Goal: Task Accomplishment & Management: Manage account settings

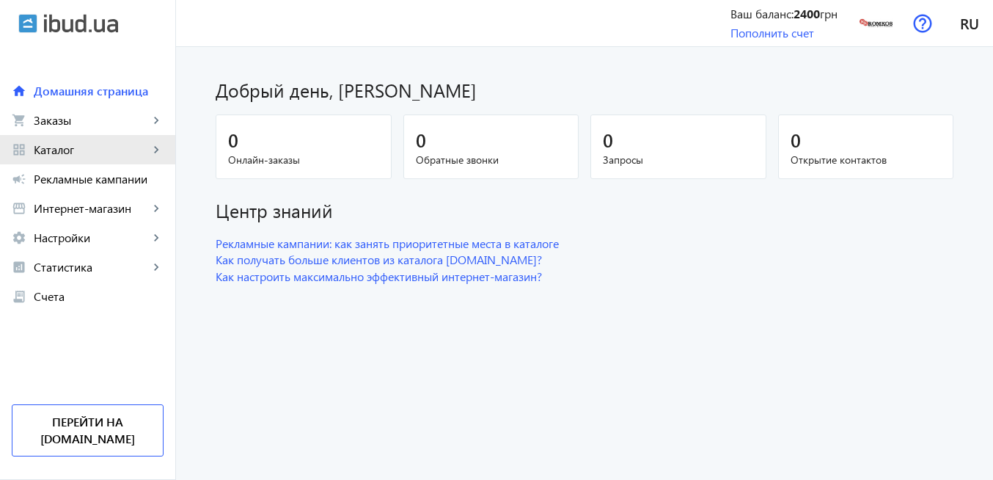
click at [82, 155] on span "Каталог" at bounding box center [91, 149] width 115 height 15
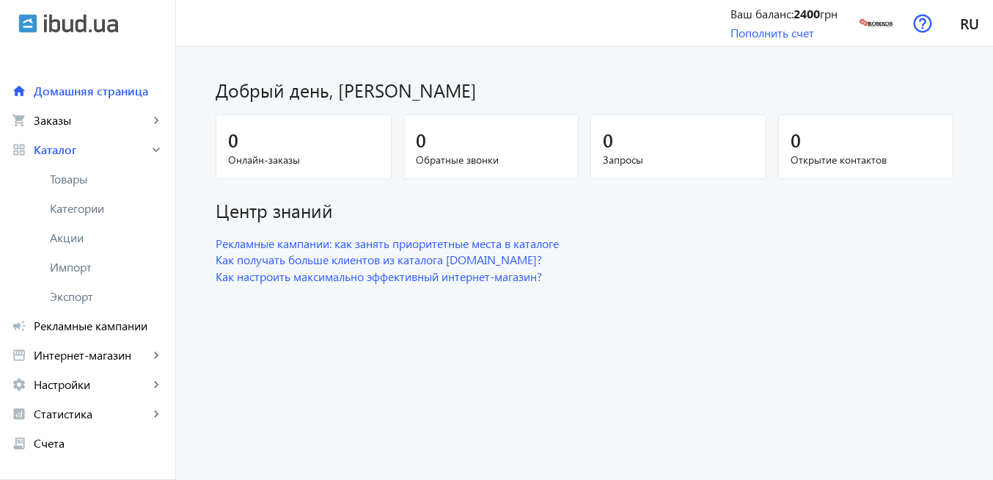
drag, startPoint x: 87, startPoint y: 178, endPoint x: 338, endPoint y: 209, distance: 252.8
click at [87, 178] on span "Товары" at bounding box center [107, 179] width 114 height 15
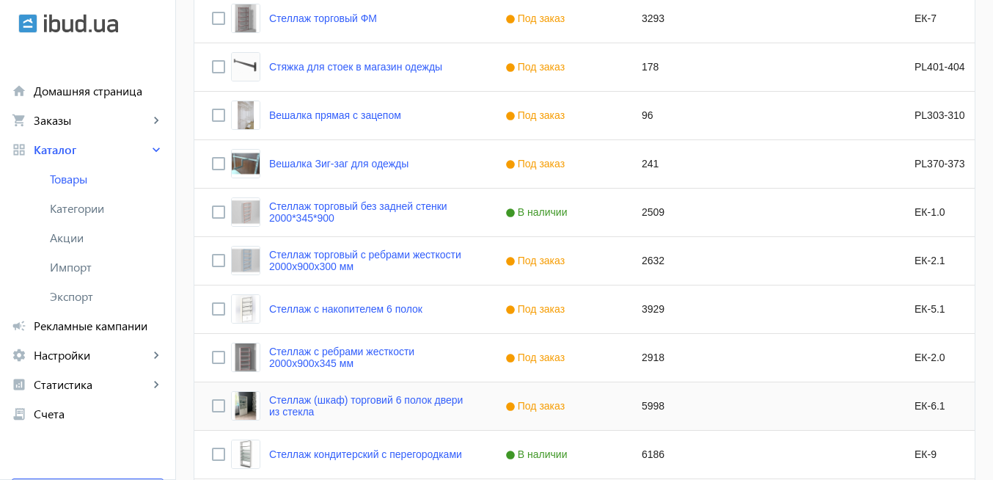
scroll to position [1495, 0]
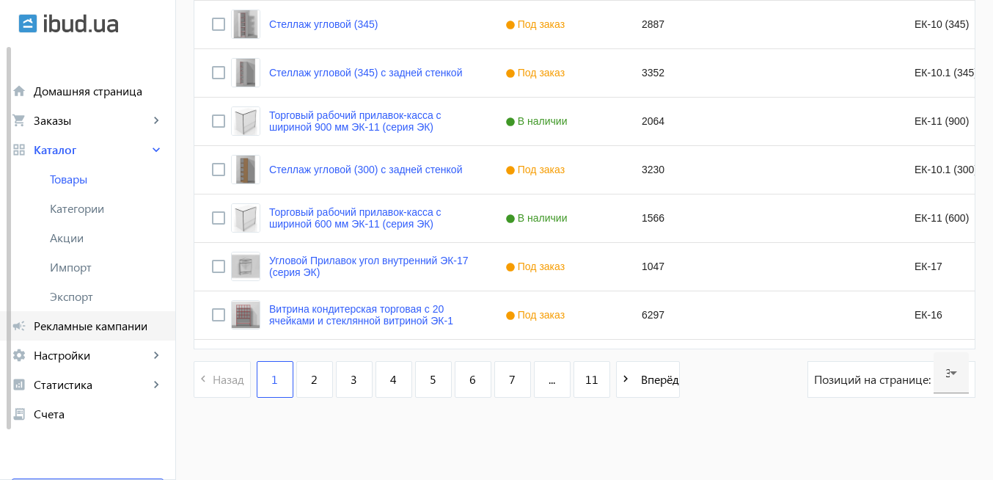
click at [108, 330] on span "Рекламные кампании" at bounding box center [99, 325] width 130 height 15
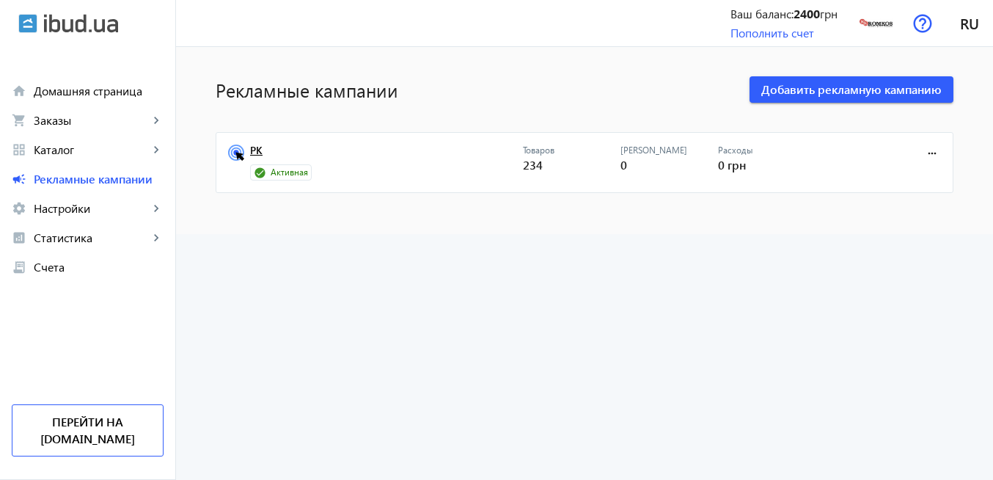
click at [252, 150] on link "РК" at bounding box center [386, 155] width 273 height 21
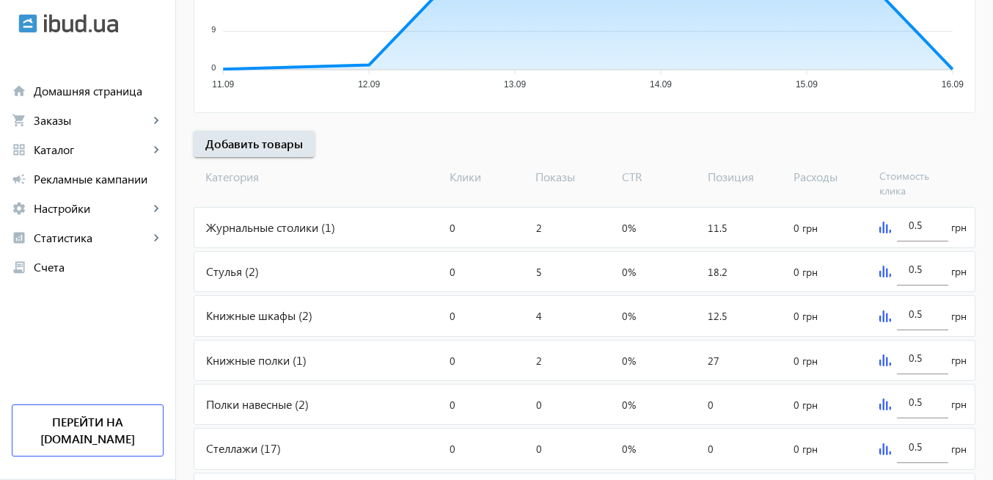
scroll to position [440, 0]
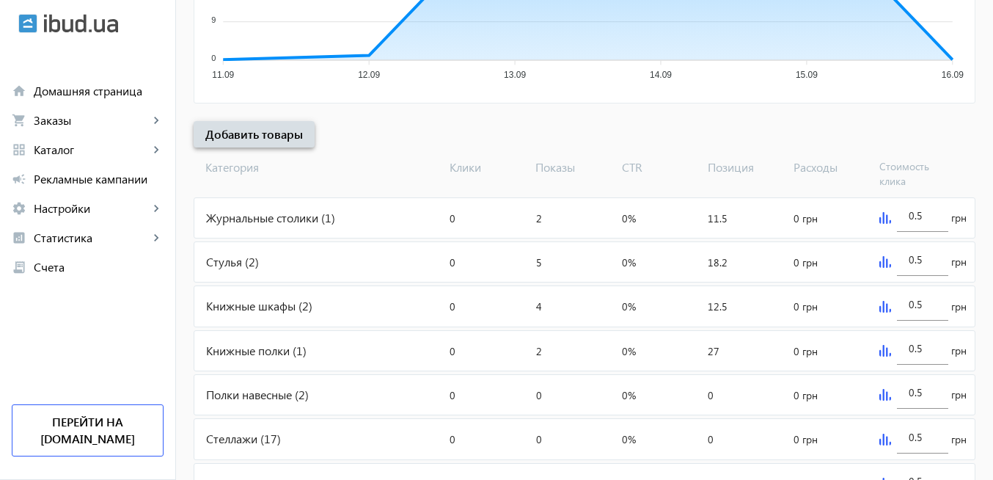
click at [269, 135] on span "Добавить товары" at bounding box center [254, 134] width 98 height 16
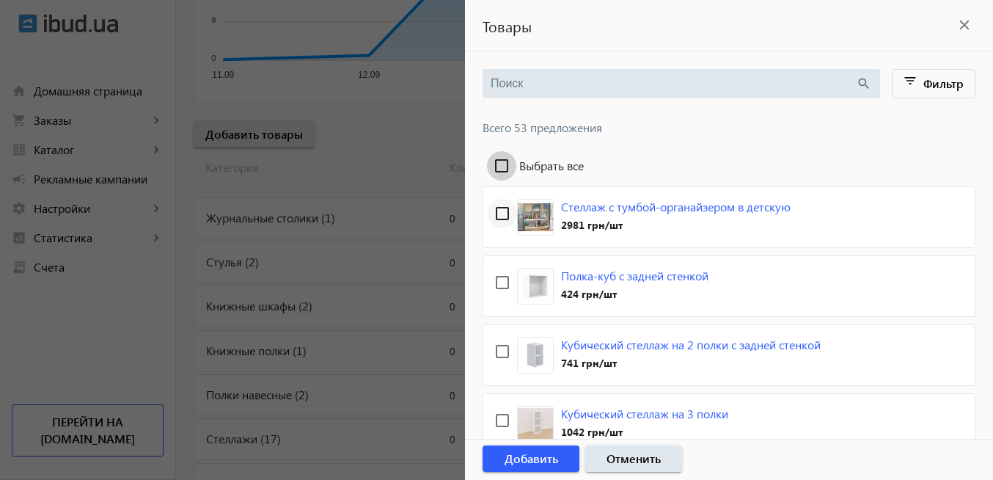
click at [504, 167] on input "Выбрать все" at bounding box center [501, 165] width 29 height 29
checkbox input "true"
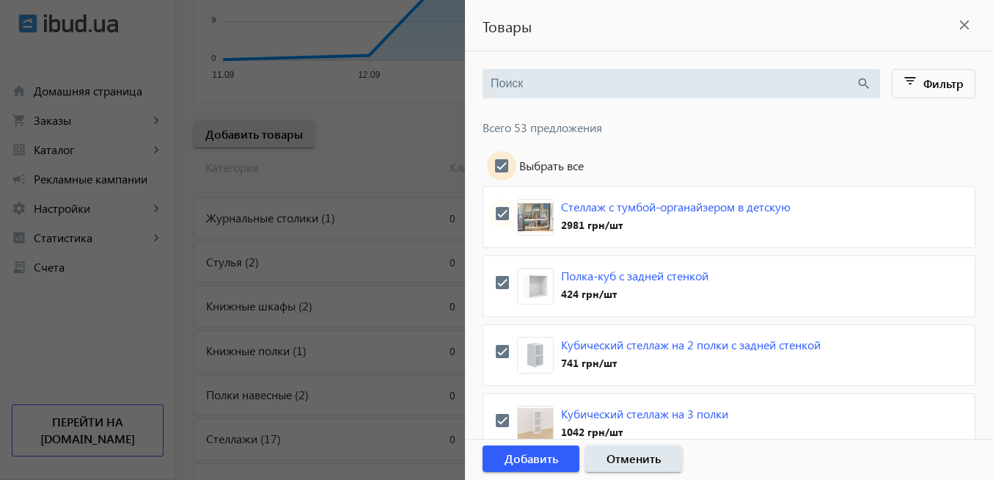
checkbox input "true"
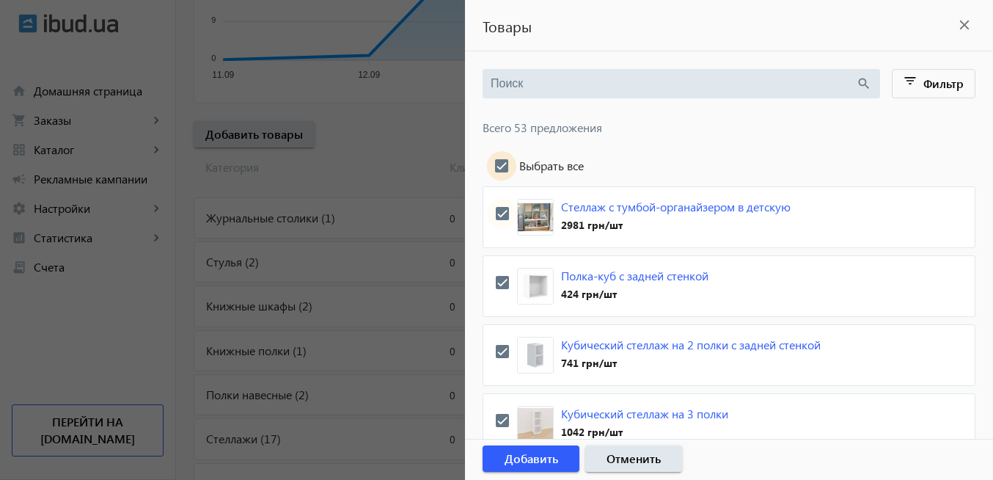
checkbox input "true"
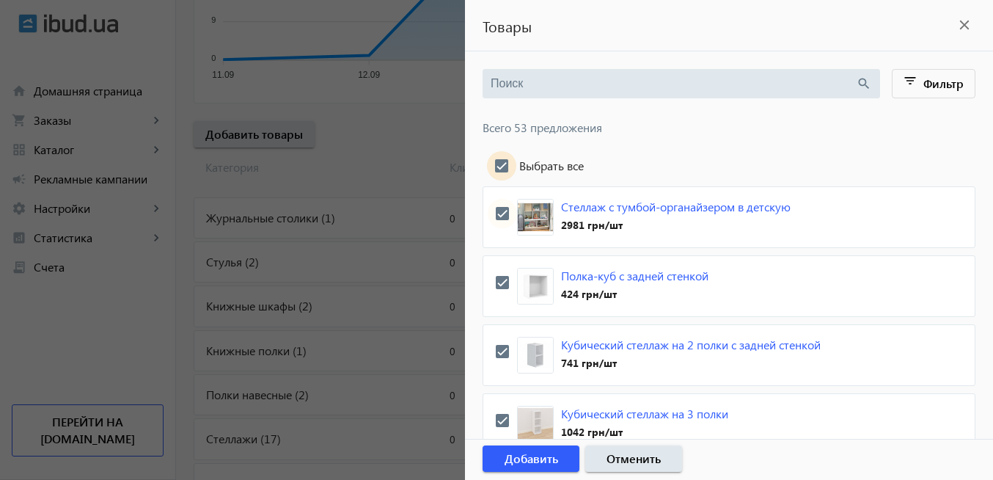
checkbox input "true"
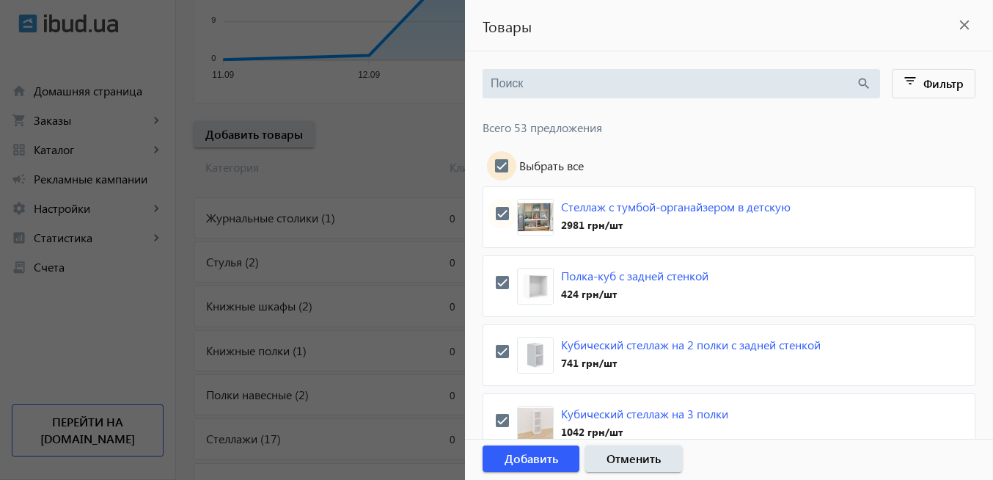
checkbox input "true"
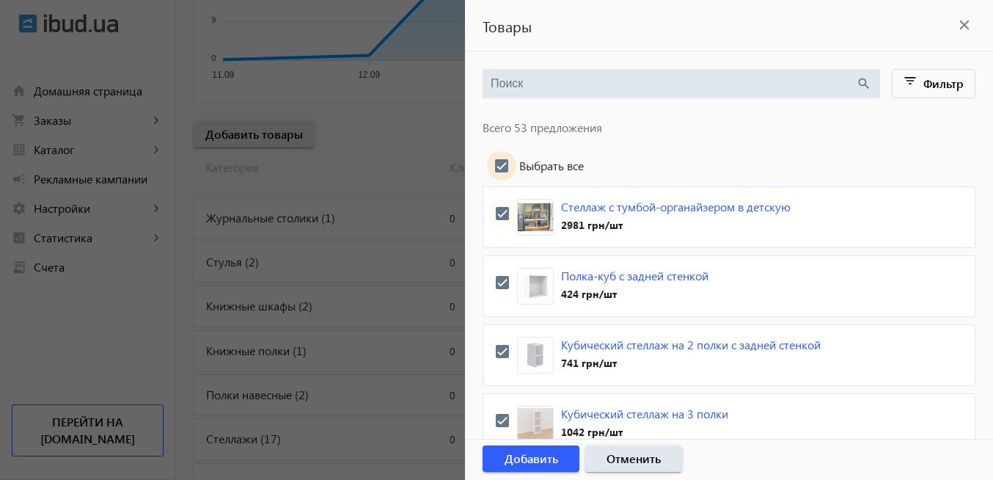
checkbox input "true"
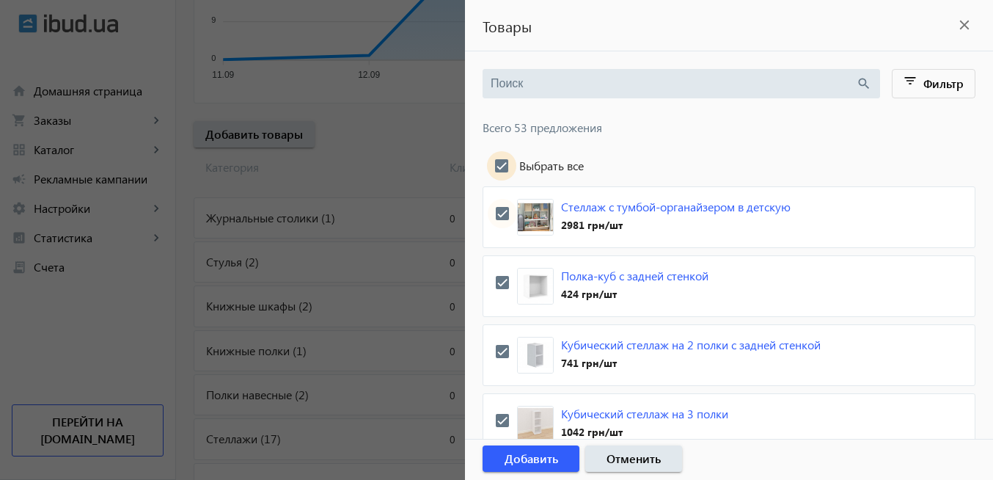
checkbox input "true"
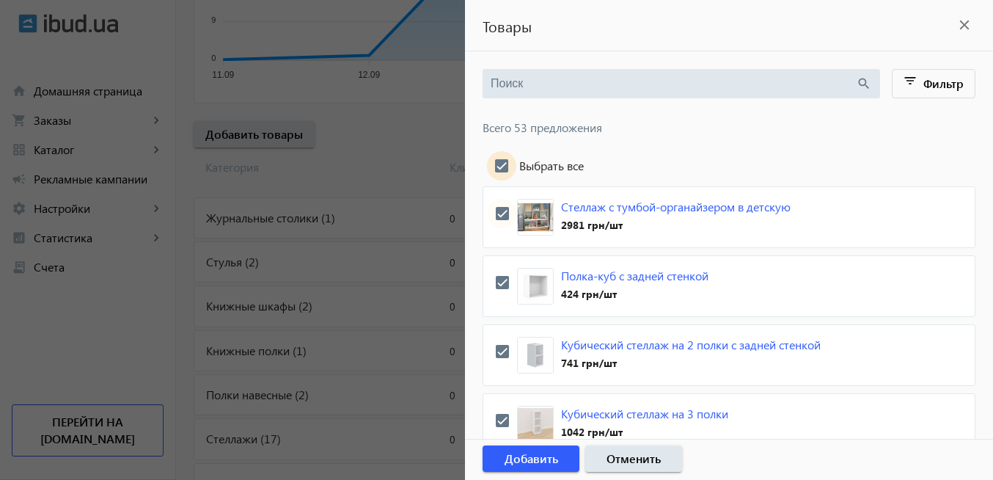
checkbox input "true"
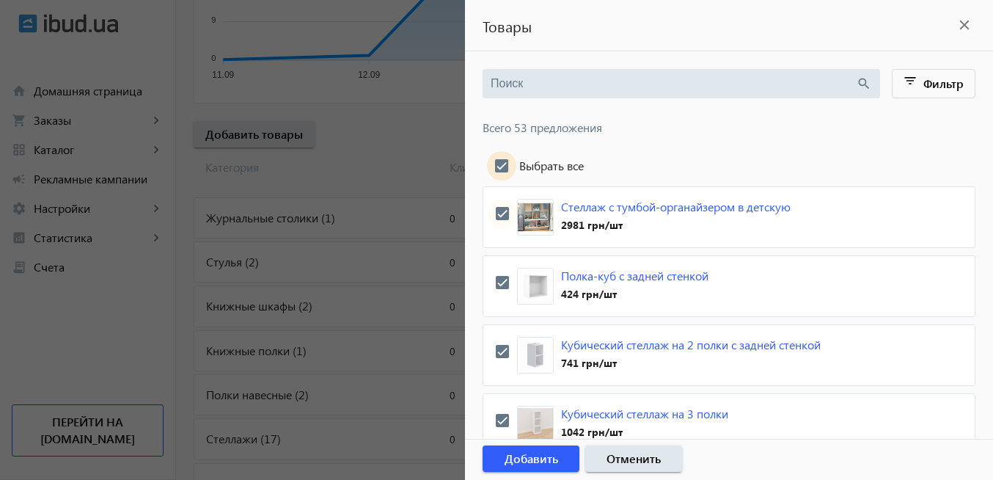
checkbox input "true"
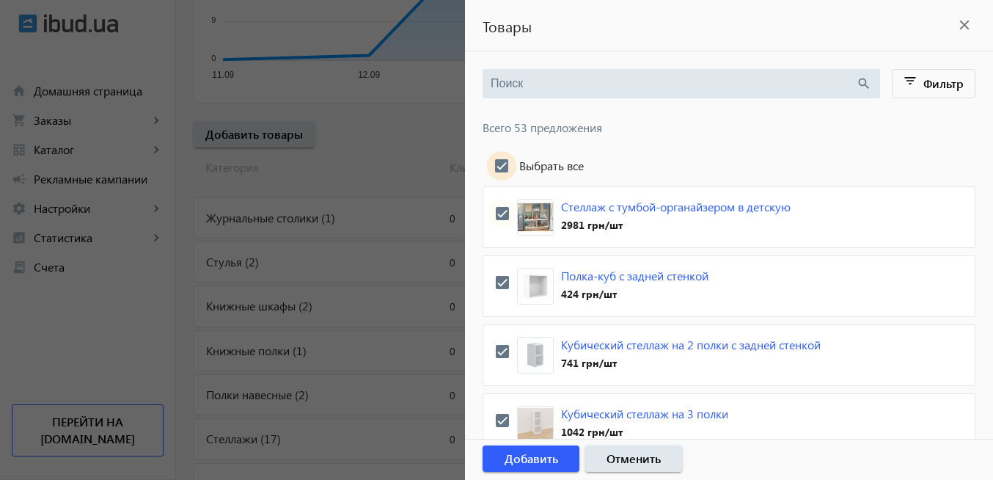
checkbox input "true"
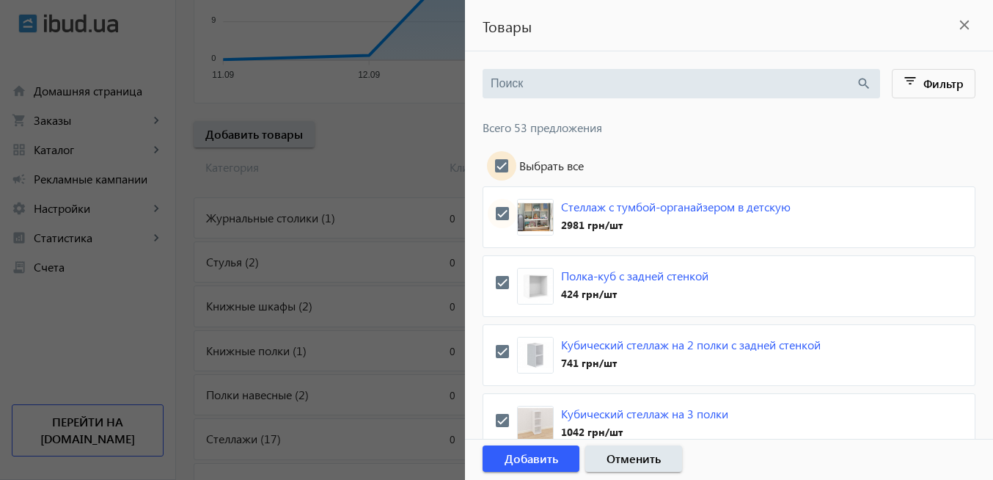
checkbox input "true"
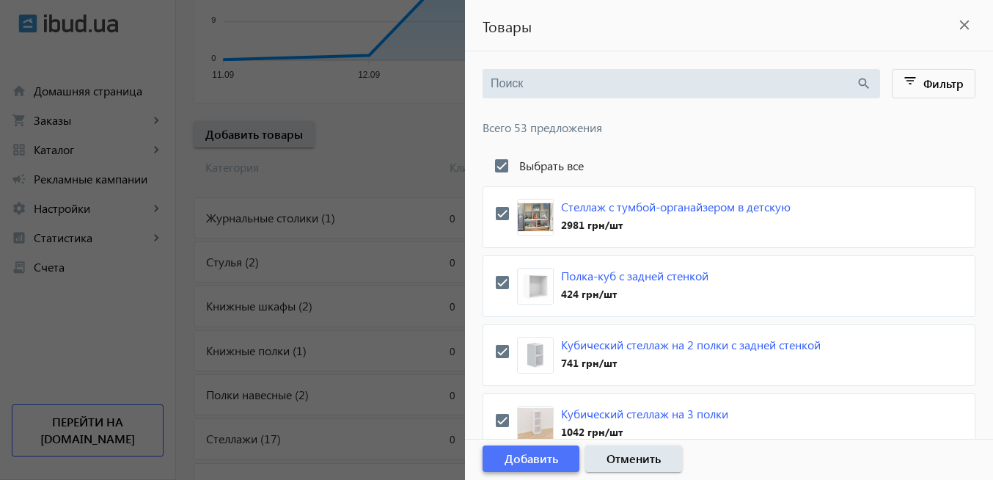
click at [555, 459] on span "Добавить" at bounding box center [532, 458] width 54 height 16
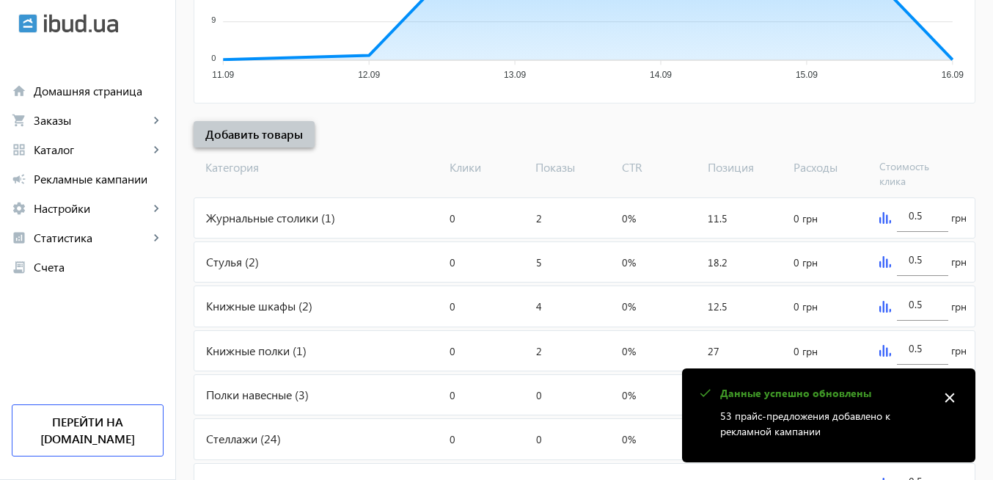
scroll to position [0, 0]
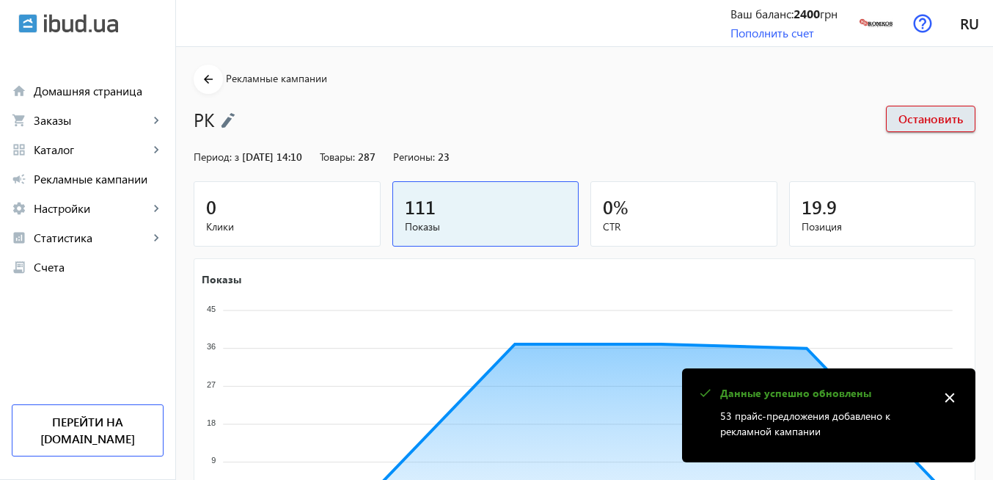
click at [946, 398] on mat-icon "close" at bounding box center [950, 398] width 22 height 22
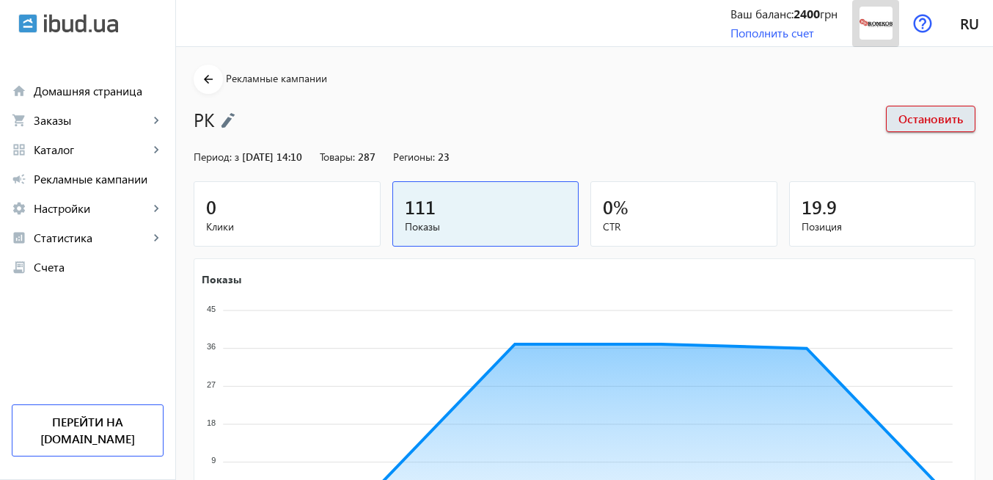
click at [876, 24] on img at bounding box center [876, 23] width 33 height 33
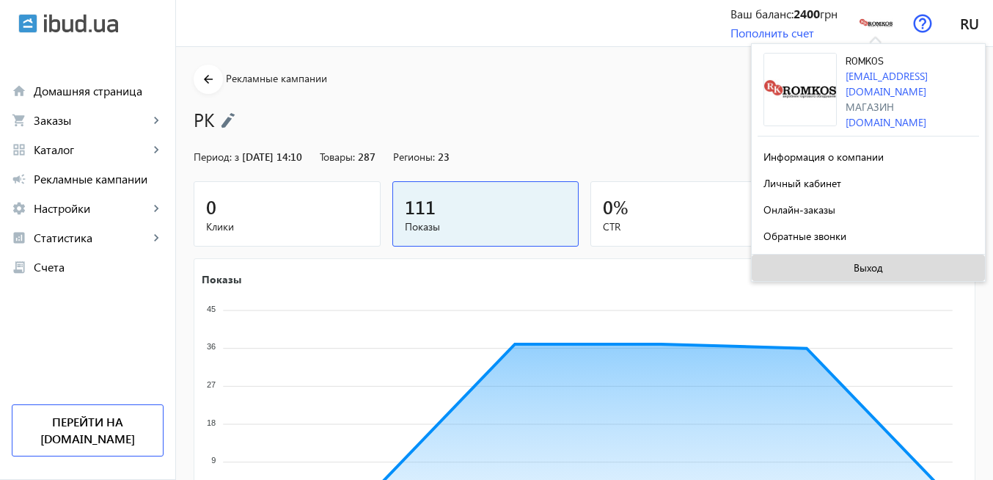
click at [866, 266] on span "Выход" at bounding box center [868, 268] width 29 height 12
